Goal: Find contact information: Find contact information

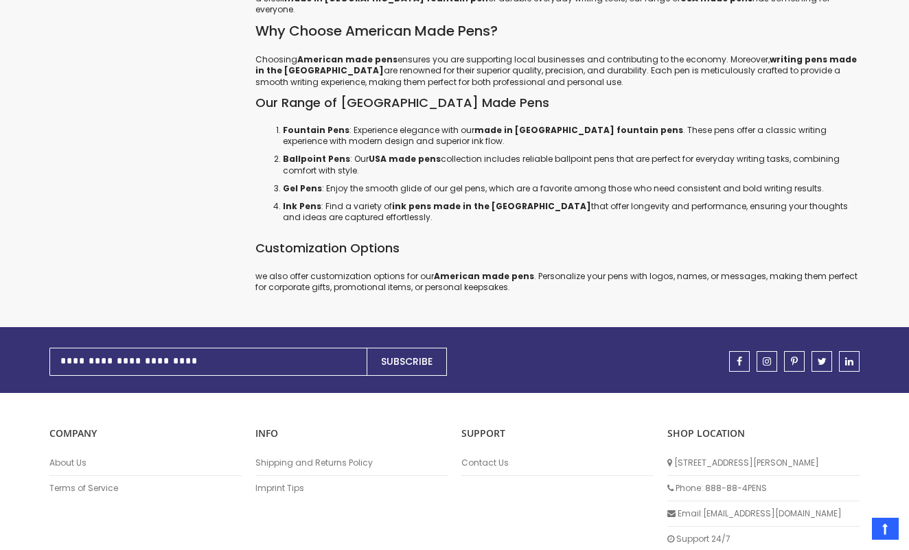
scroll to position [2279, 0]
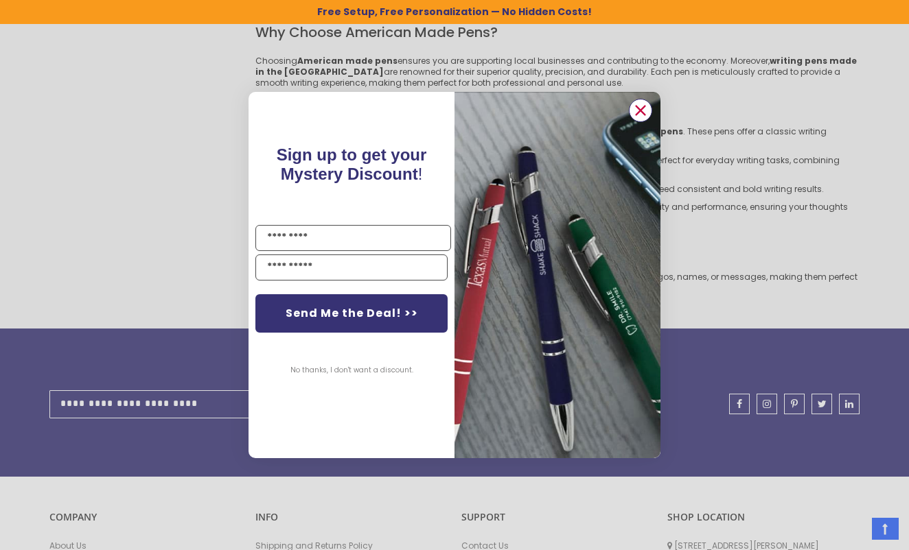
click at [637, 109] on circle "Close dialog" at bounding box center [640, 110] width 21 height 21
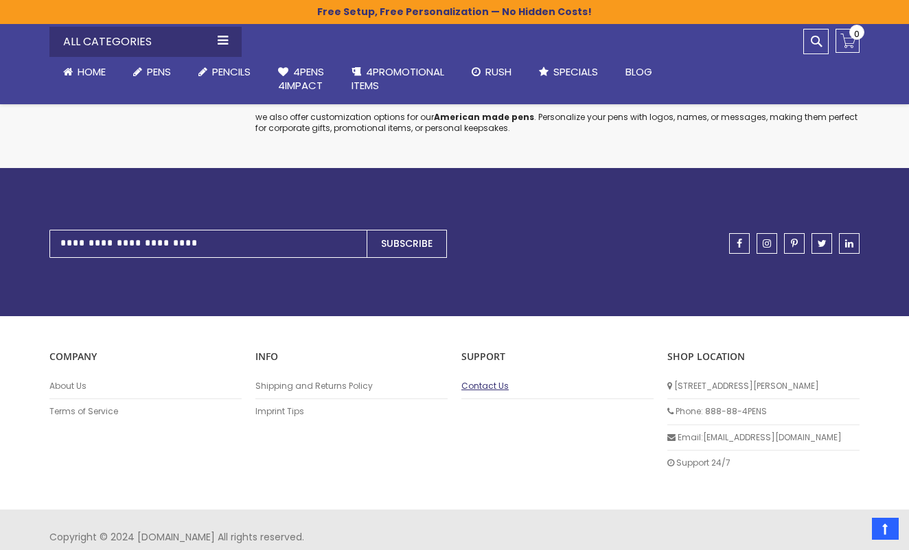
scroll to position [2437, 0]
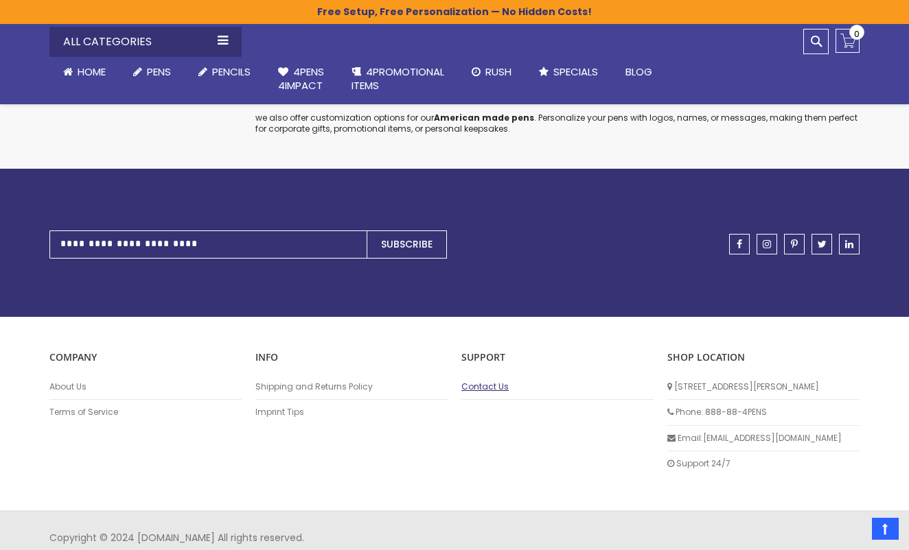
click at [497, 382] on link "Contact Us" at bounding box center [557, 387] width 192 height 11
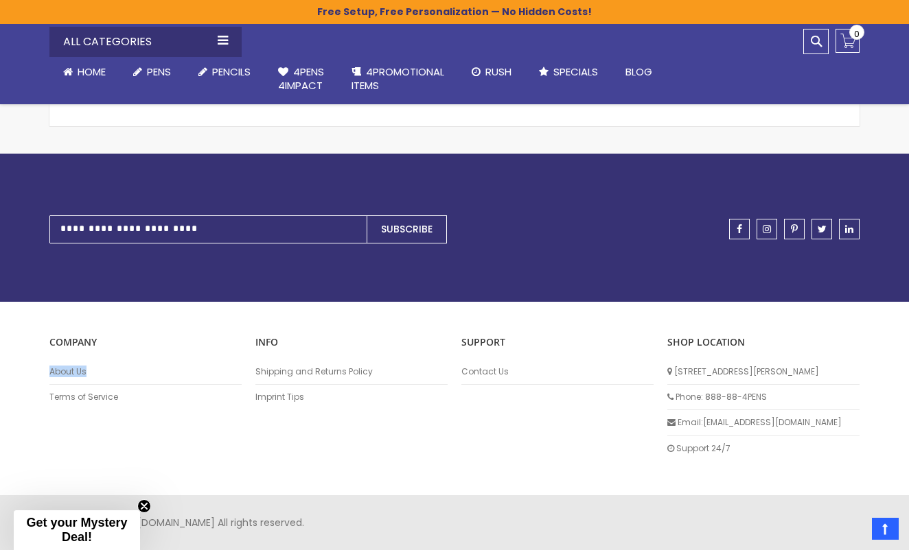
scroll to position [491, 0]
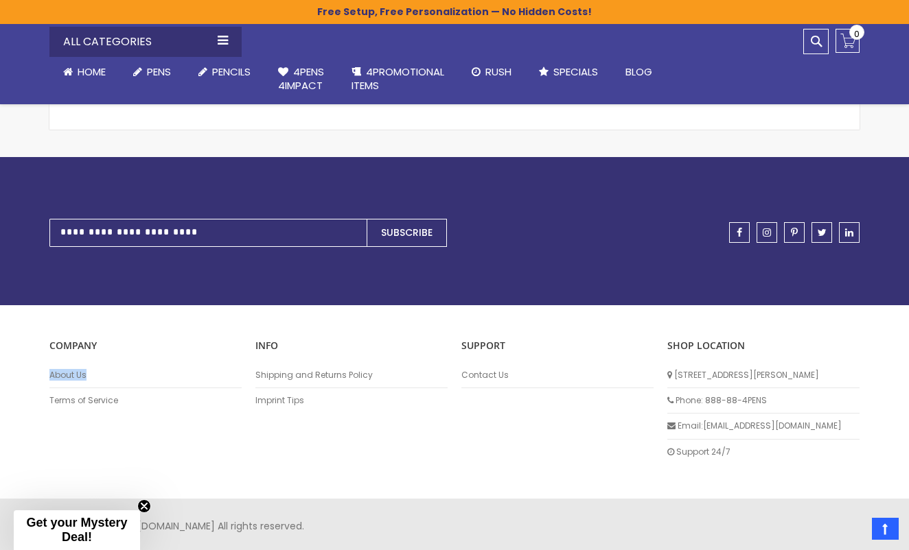
drag, startPoint x: 826, startPoint y: 371, endPoint x: 672, endPoint y: 377, distance: 154.5
click at [672, 377] on li "[STREET_ADDRESS][PERSON_NAME]" at bounding box center [763, 375] width 192 height 25
copy li "[STREET_ADDRESS][PERSON_NAME]"
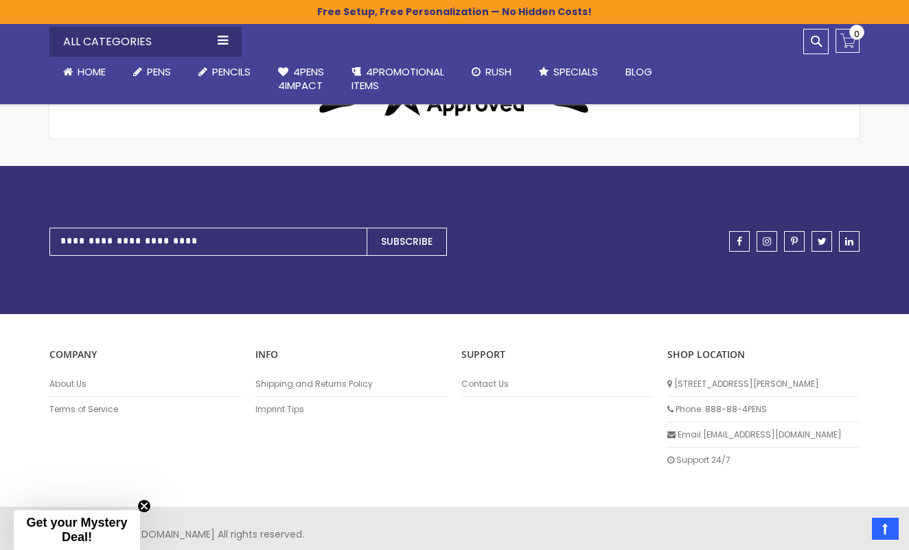
scroll to position [809, 0]
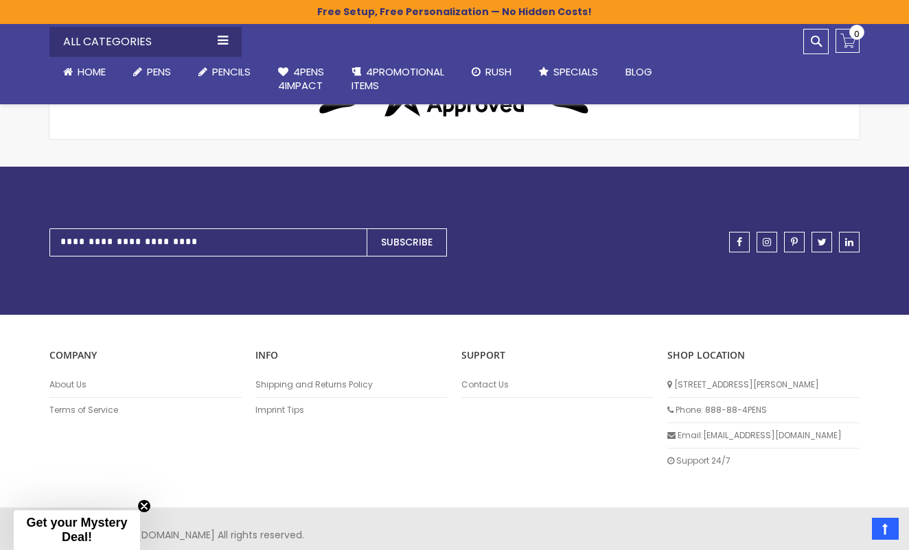
drag, startPoint x: 672, startPoint y: 372, endPoint x: 829, endPoint y: 370, distance: 156.5
click at [829, 373] on li "[STREET_ADDRESS][PERSON_NAME]" at bounding box center [763, 385] width 192 height 25
copy li "[STREET_ADDRESS][PERSON_NAME]"
